Goal: Check status: Check status

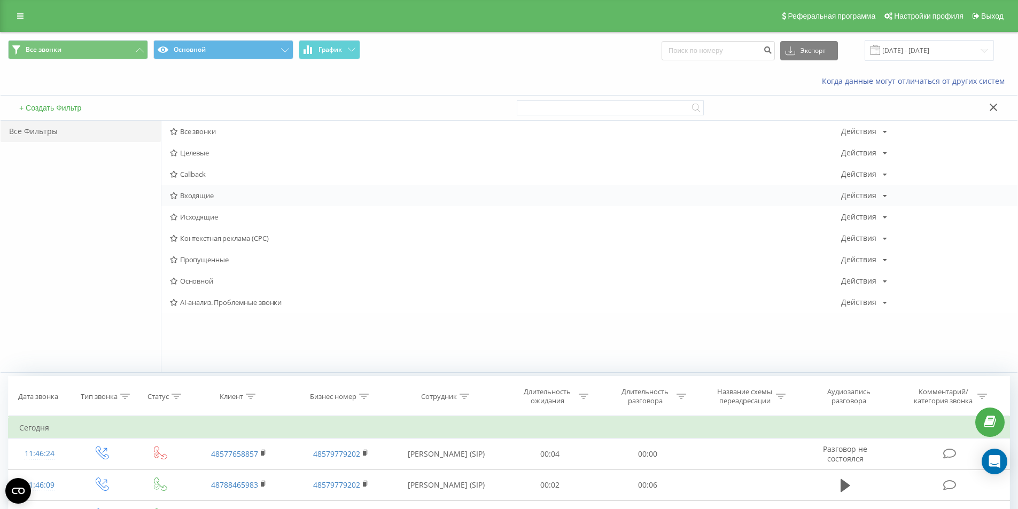
click at [200, 195] on span "Входящие" at bounding box center [505, 195] width 671 height 7
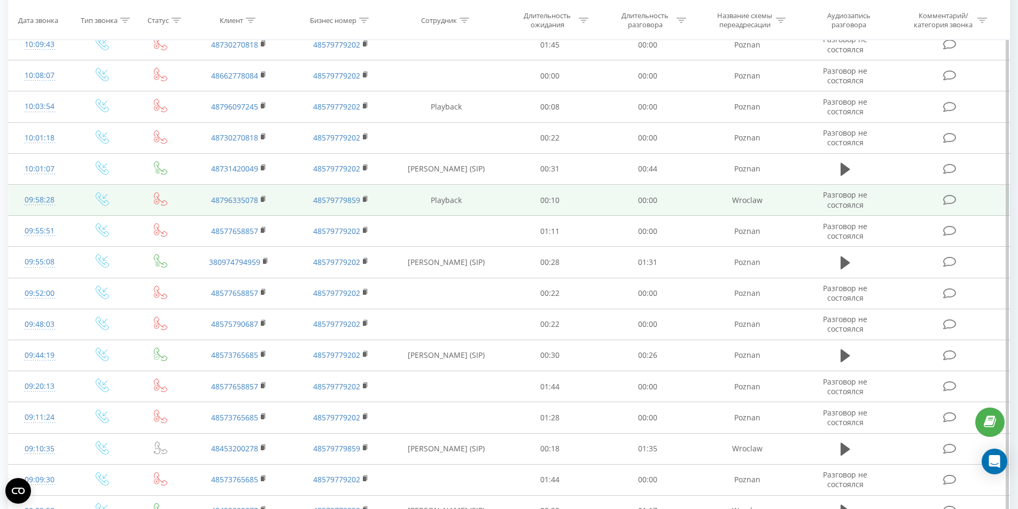
scroll to position [468, 0]
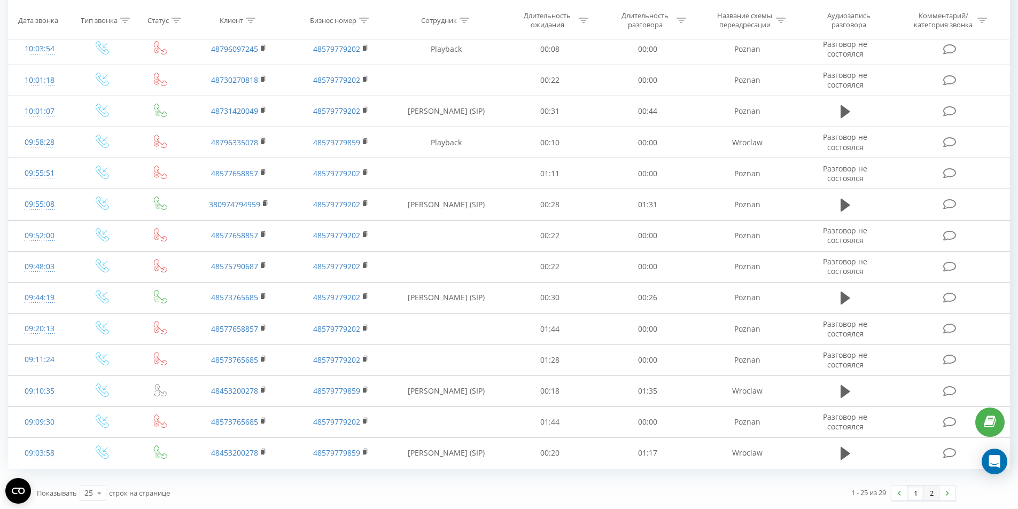
click at [936, 497] on link "2" at bounding box center [931, 493] width 16 height 15
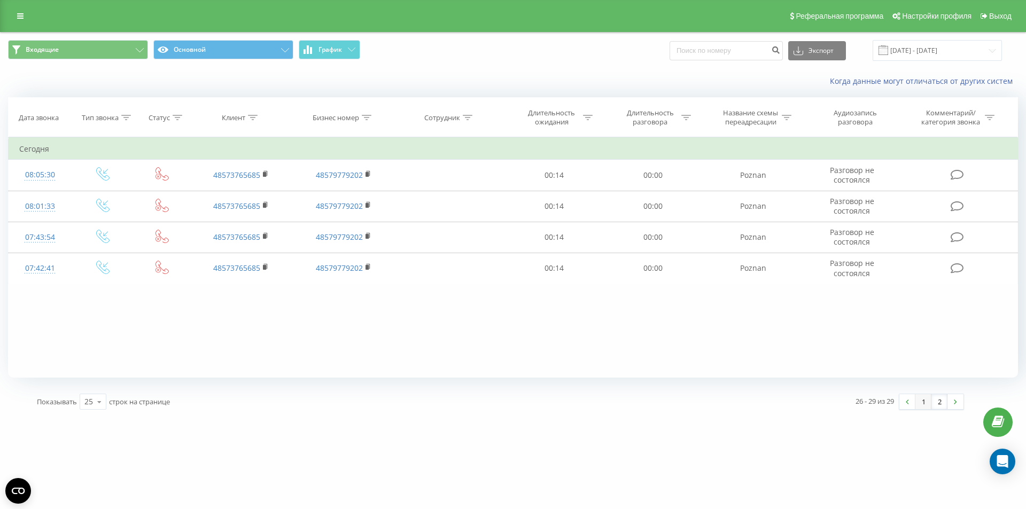
click at [925, 404] on link "1" at bounding box center [923, 401] width 16 height 15
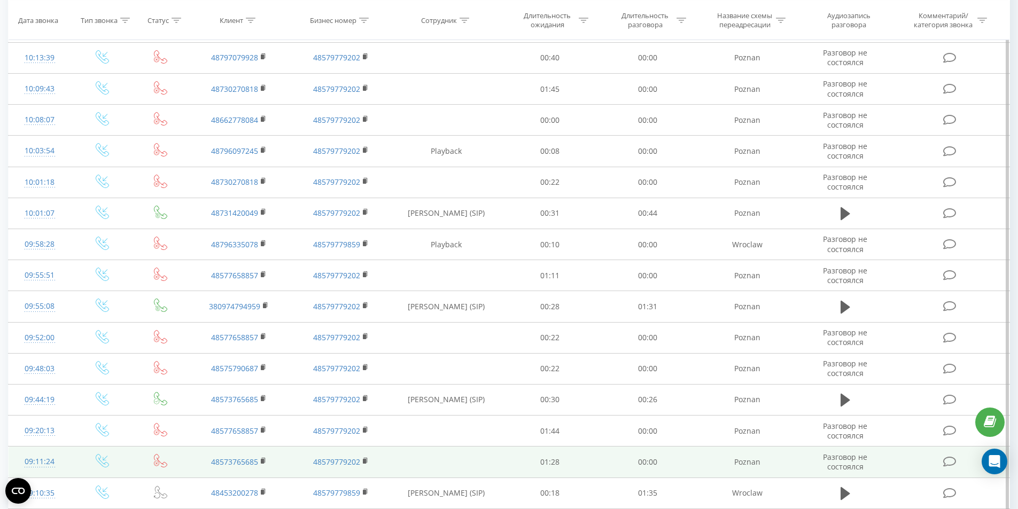
scroll to position [468, 0]
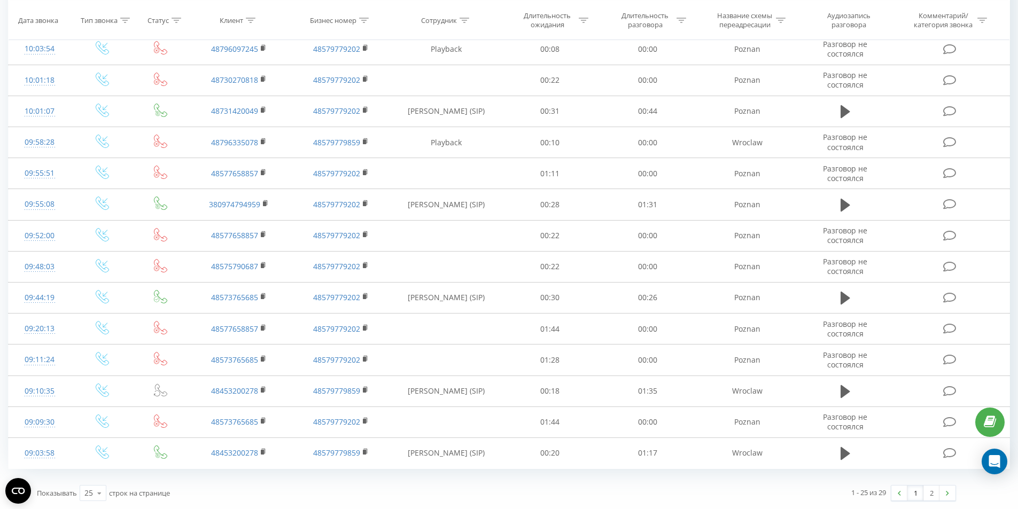
click at [918, 489] on link "1" at bounding box center [915, 493] width 16 height 15
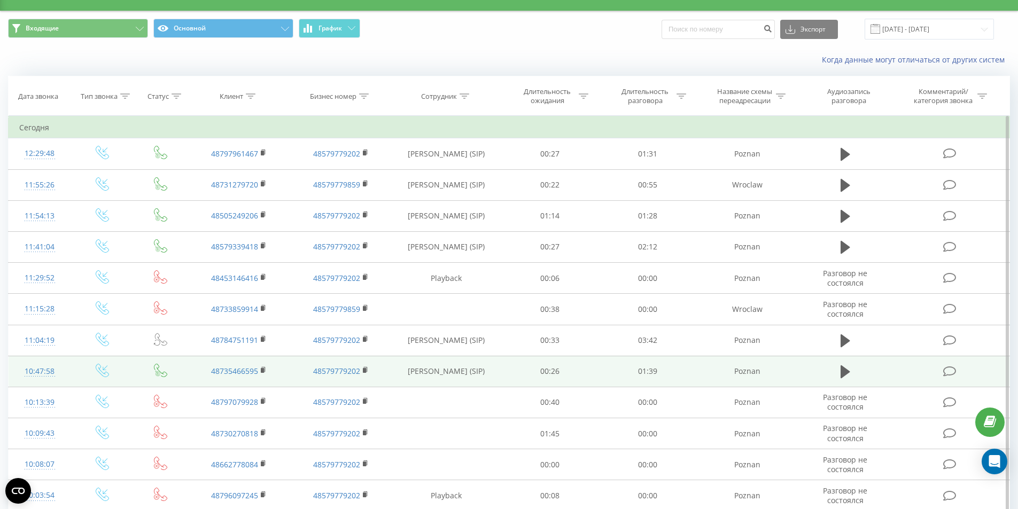
scroll to position [0, 0]
